Goal: Navigation & Orientation: Find specific page/section

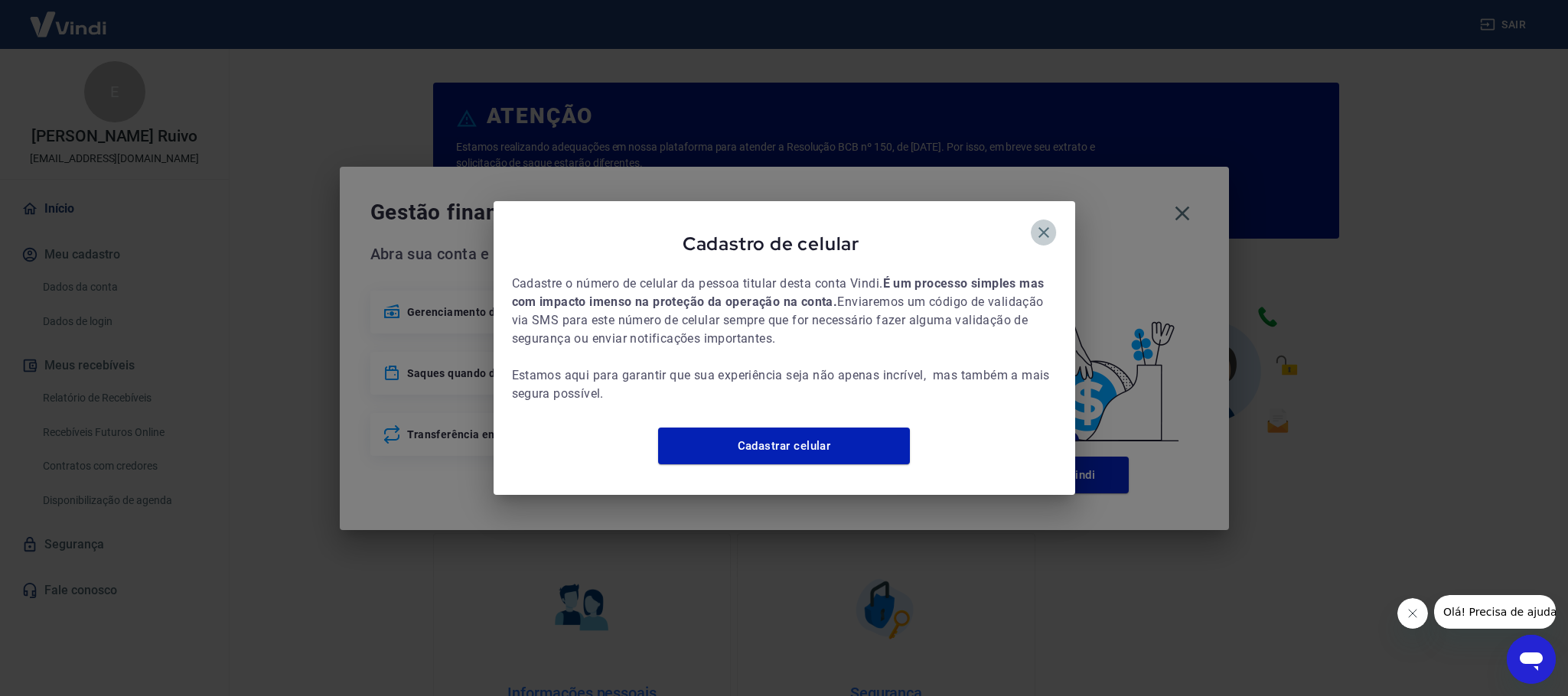
click at [1046, 223] on icon "button" at bounding box center [1043, 232] width 18 height 18
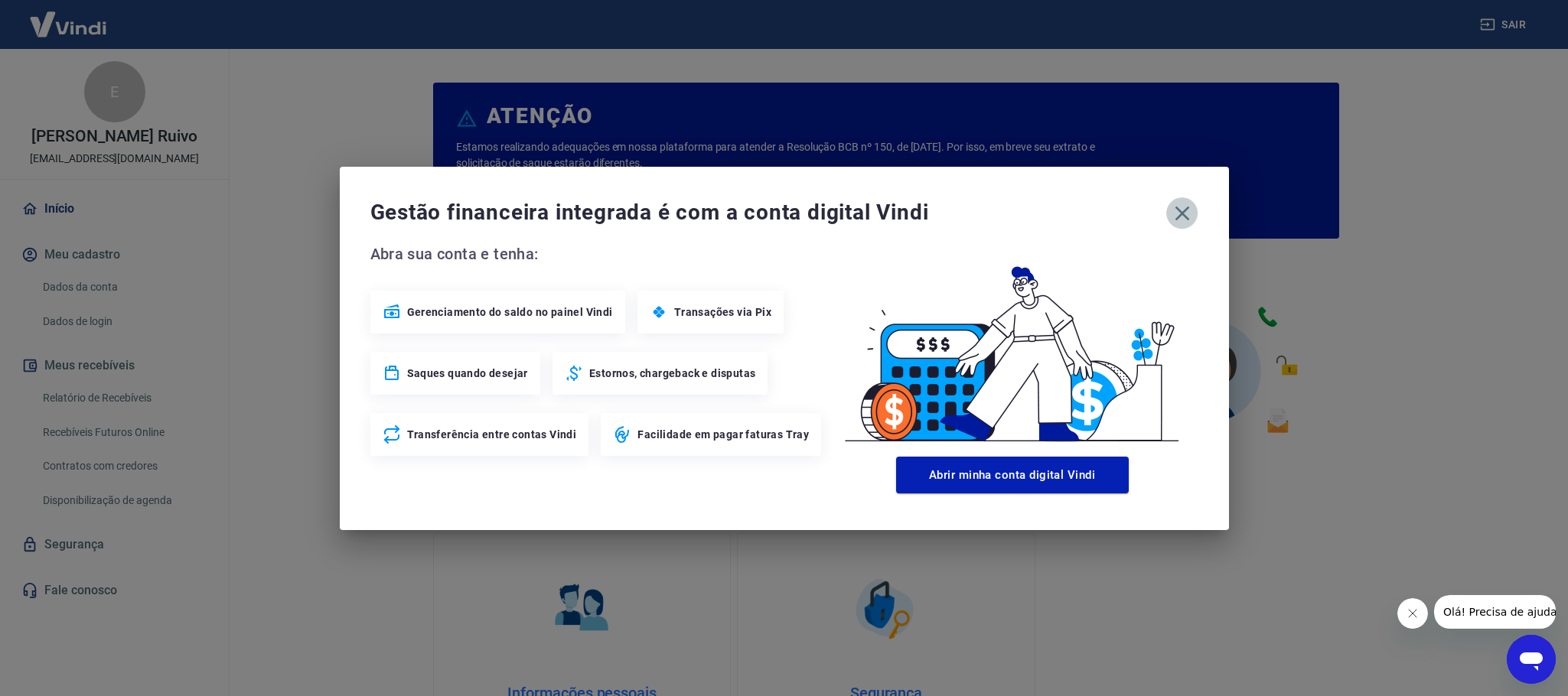
click at [1181, 210] on icon "button" at bounding box center [1182, 214] width 25 height 25
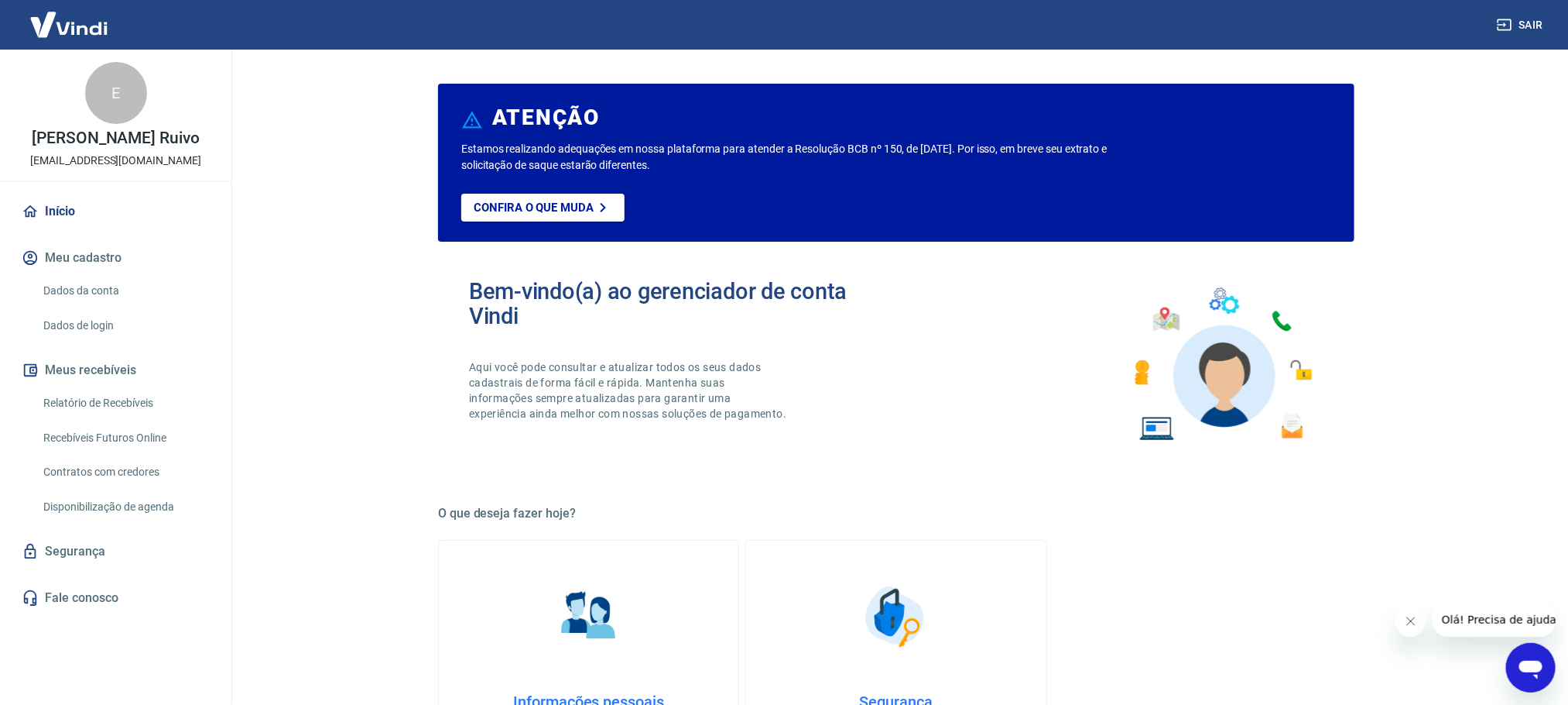
scroll to position [665, 0]
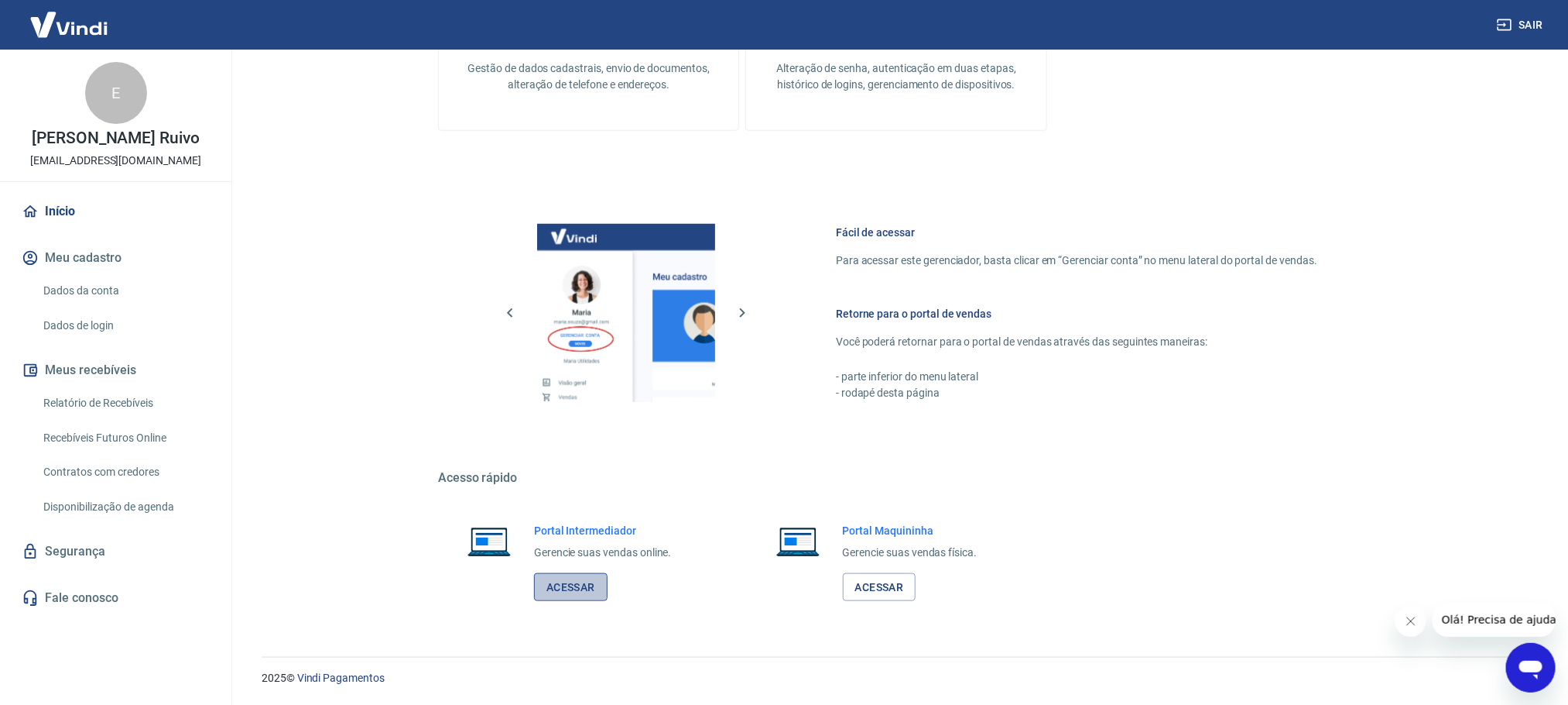
click at [576, 580] on link "Acessar" at bounding box center [571, 587] width 74 height 29
